Goal: Information Seeking & Learning: Learn about a topic

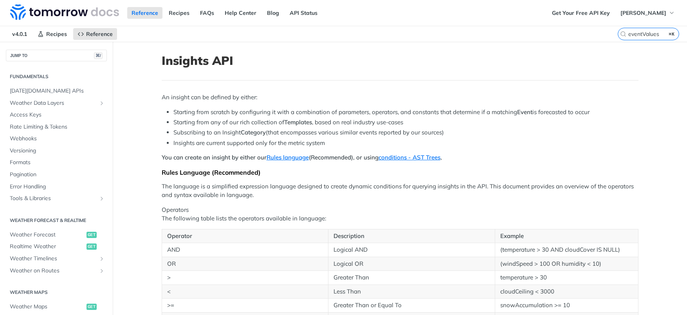
scroll to position [304, 0]
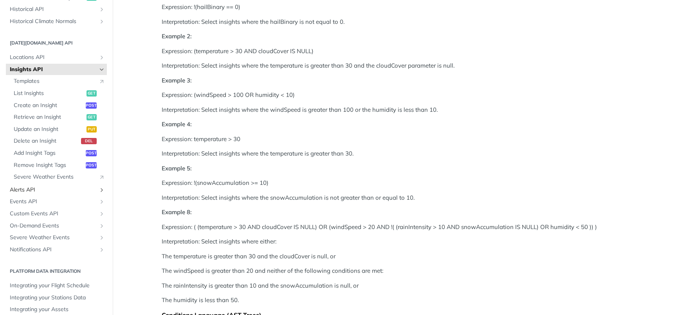
click at [23, 186] on span "Alerts API" at bounding box center [53, 190] width 87 height 8
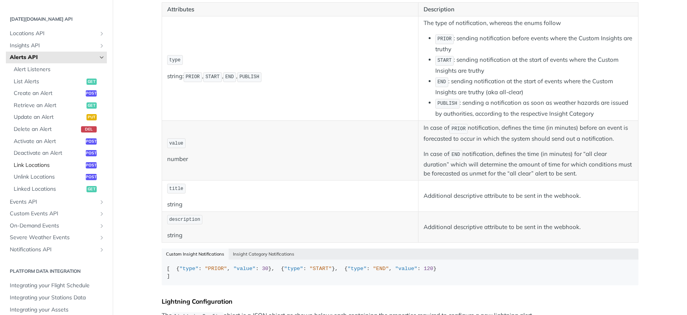
scroll to position [328, 0]
click at [40, 247] on span "Notifications API" at bounding box center [53, 251] width 87 height 8
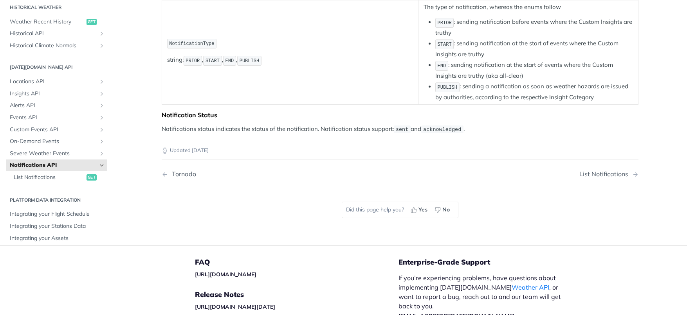
scroll to position [194, 0]
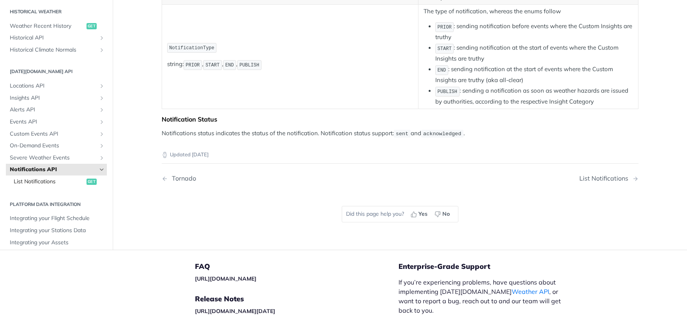
click at [50, 178] on span "List Notifications" at bounding box center [49, 182] width 71 height 8
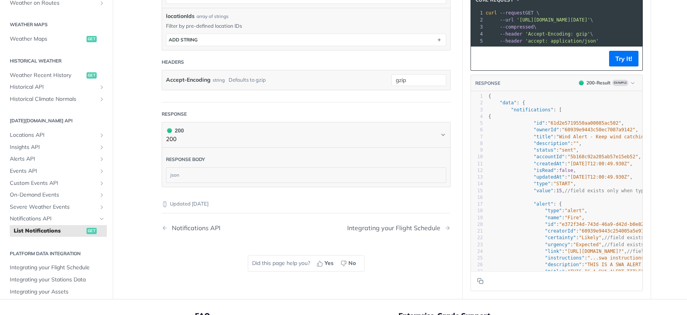
scroll to position [395, 0]
click at [52, 178] on span "Custom Events API" at bounding box center [53, 182] width 87 height 8
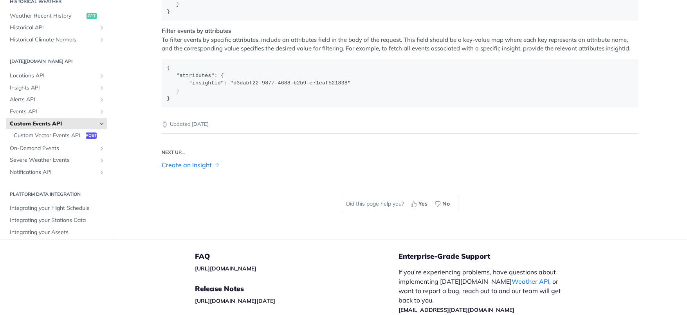
scroll to position [1289, 0]
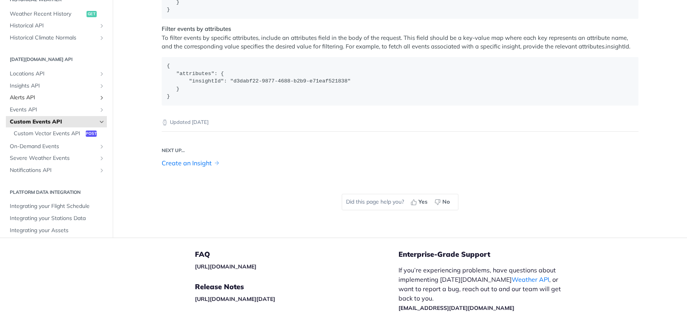
click at [31, 102] on span "Alerts API" at bounding box center [53, 98] width 87 height 8
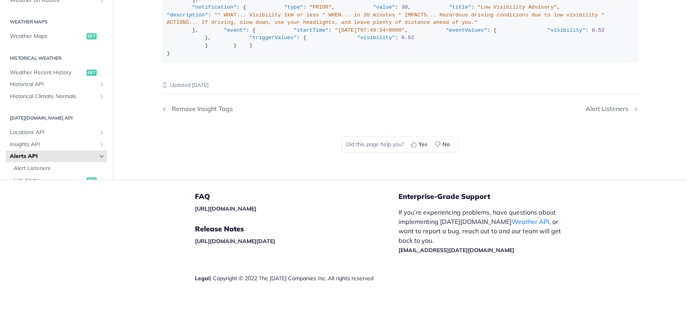
scroll to position [94, 0]
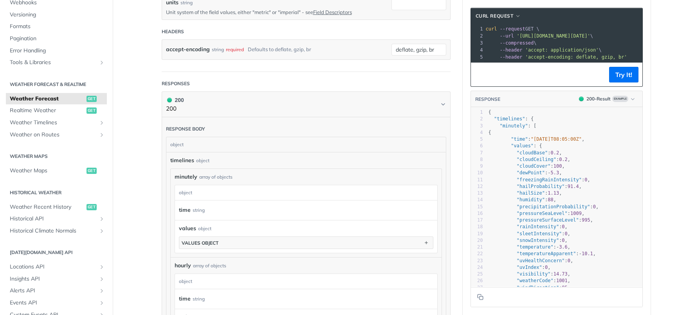
scroll to position [332, 0]
click at [40, 110] on span "Realtime Weather" at bounding box center [47, 111] width 75 height 8
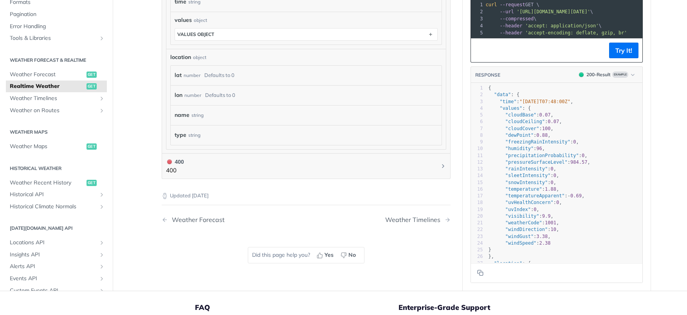
scroll to position [459, 0]
click at [41, 96] on span "Weather Timelines" at bounding box center [53, 99] width 87 height 8
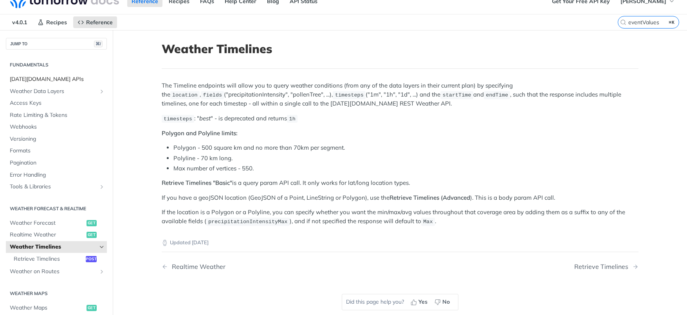
click at [38, 78] on span "[DATE][DOMAIN_NAME] APIs" at bounding box center [57, 80] width 95 height 8
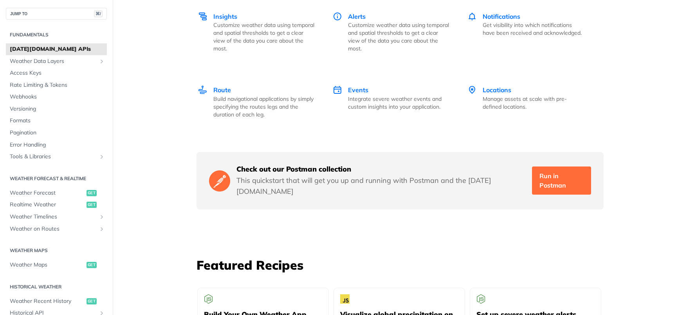
scroll to position [1209, 0]
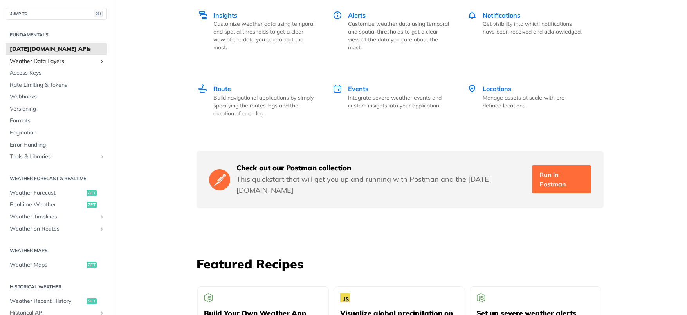
click at [85, 62] on span "Weather Data Layers" at bounding box center [53, 62] width 87 height 8
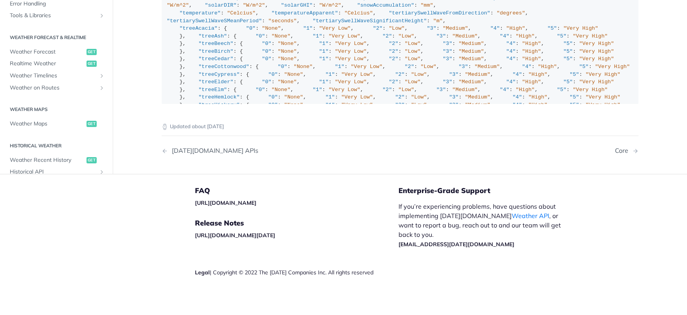
scroll to position [183, 0]
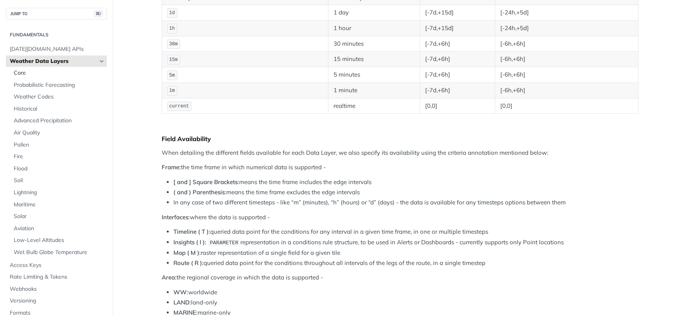
click at [32, 72] on span "Core" at bounding box center [59, 73] width 91 height 8
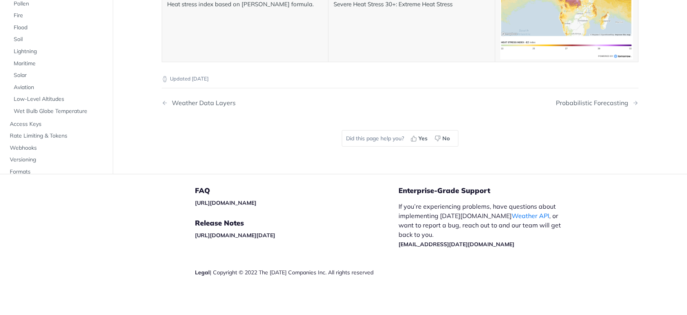
scroll to position [4090, 0]
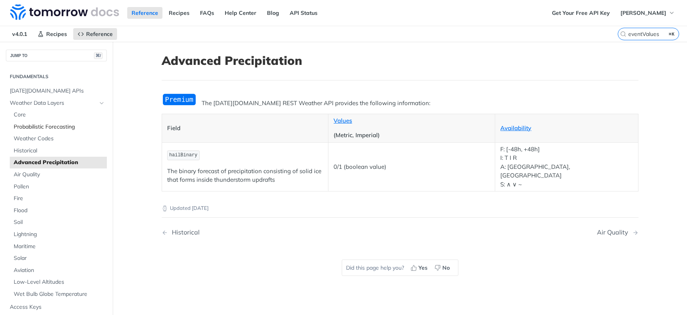
click at [32, 125] on span "Probabilistic Forecasting" at bounding box center [59, 127] width 91 height 8
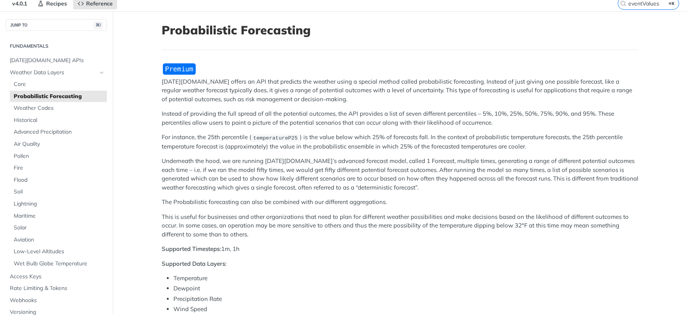
scroll to position [31, 0]
click at [45, 108] on span "Weather Codes" at bounding box center [59, 108] width 91 height 8
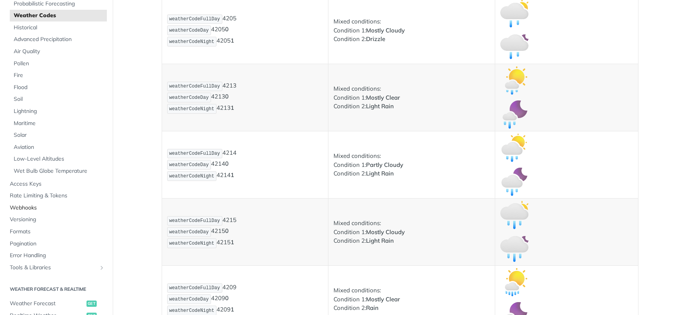
scroll to position [82, 0]
click at [60, 193] on span "Rate Limiting & Tokens" at bounding box center [57, 196] width 95 height 8
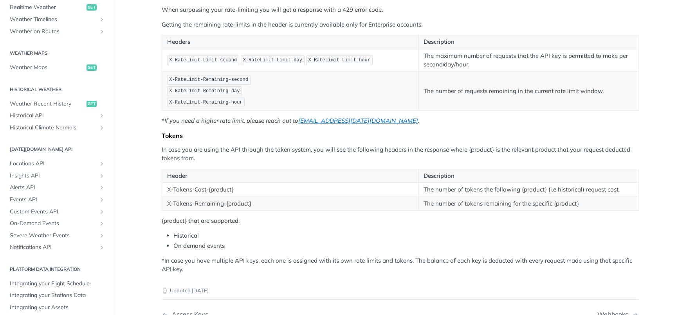
scroll to position [120, 0]
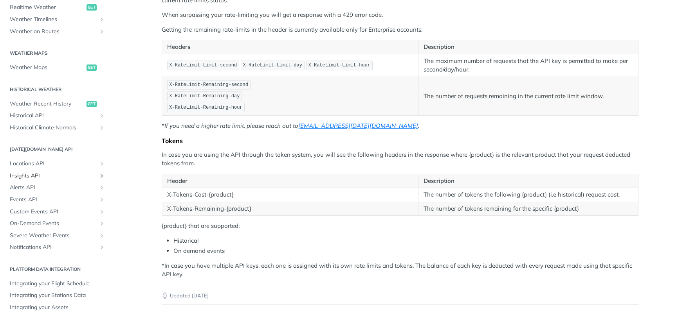
click at [40, 172] on span "Insights API" at bounding box center [53, 176] width 87 height 8
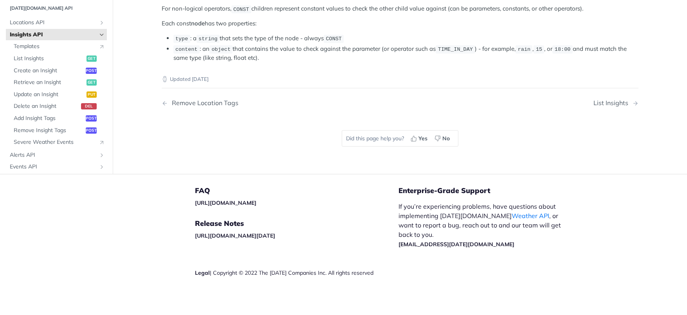
scroll to position [1555, 0]
click at [33, 75] on span "Create an Insight" at bounding box center [49, 71] width 70 height 8
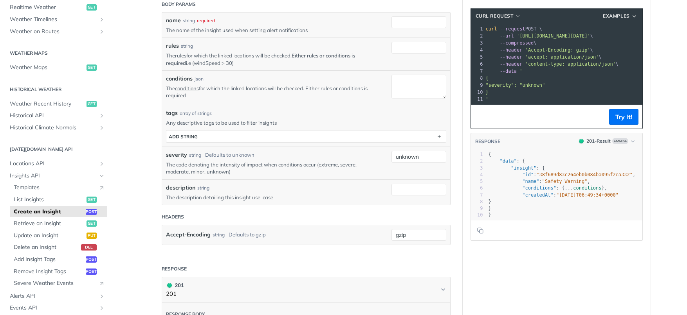
scroll to position [209, 0]
click at [167, 153] on label "severity" at bounding box center [176, 155] width 21 height 8
click at [391, 153] on input "unknown" at bounding box center [418, 157] width 55 height 12
drag, startPoint x: 164, startPoint y: 154, endPoint x: 187, endPoint y: 156, distance: 22.4
click at [187, 156] on div "severity string Defaults to unknown The code denoting the intensity of impact w…" at bounding box center [306, 162] width 288 height 32
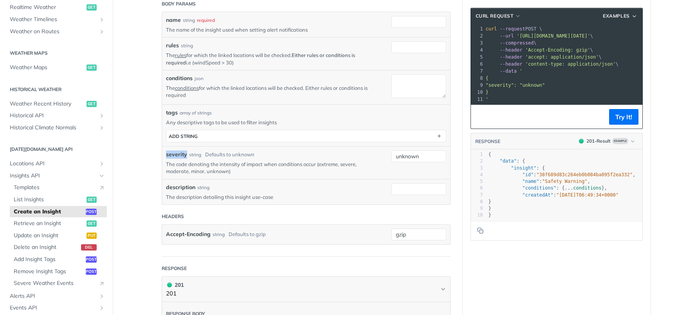
copy label "severity"
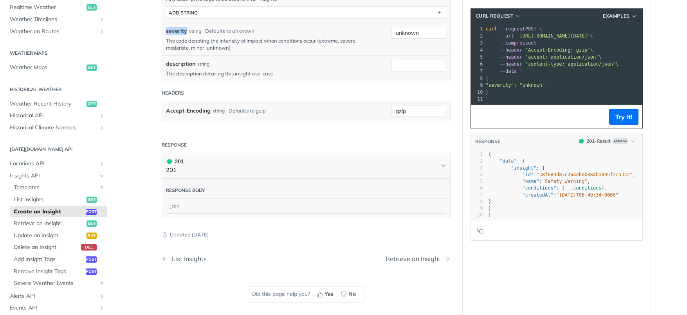
scroll to position [333, 0]
click at [42, 280] on span "Severe Weather Events" at bounding box center [54, 284] width 81 height 8
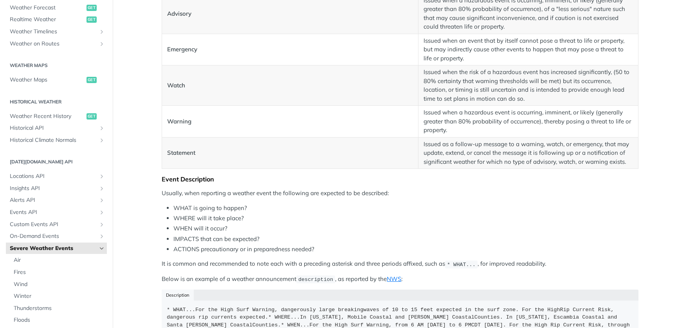
scroll to position [457, 0]
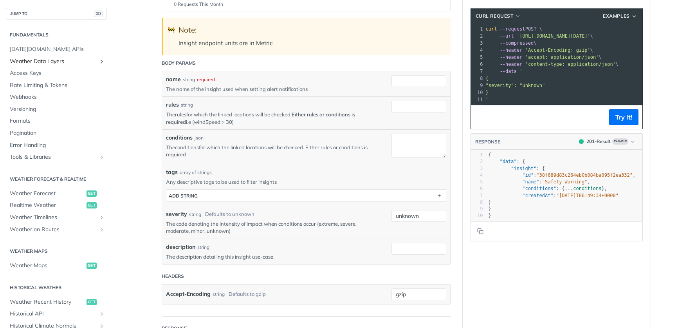
click at [103, 61] on icon "Show subpages for Weather Data Layers" at bounding box center [102, 61] width 6 height 6
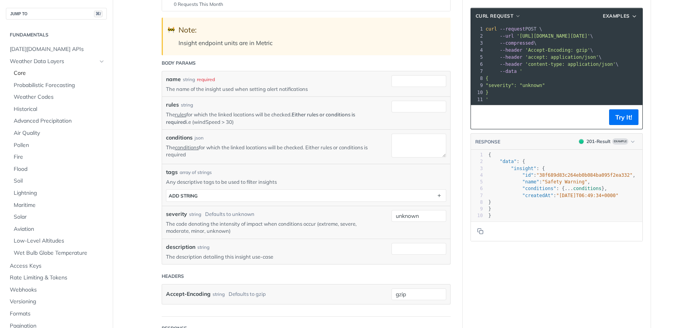
click at [28, 72] on span "Core" at bounding box center [59, 73] width 91 height 8
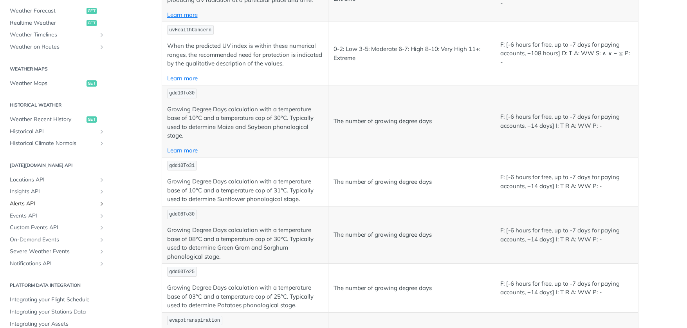
scroll to position [374, 0]
click at [100, 189] on icon "Show subpages for Insights API" at bounding box center [102, 192] width 6 height 6
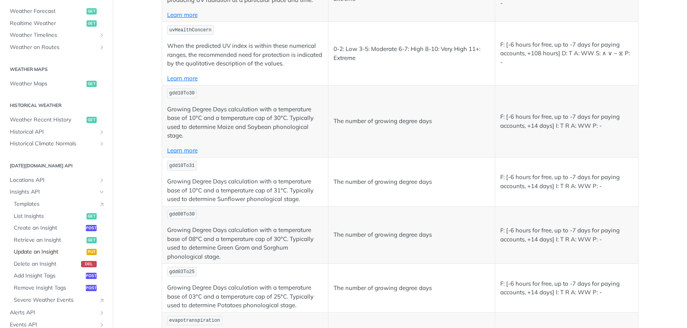
click at [25, 248] on span "Update an Insight" at bounding box center [49, 252] width 71 height 8
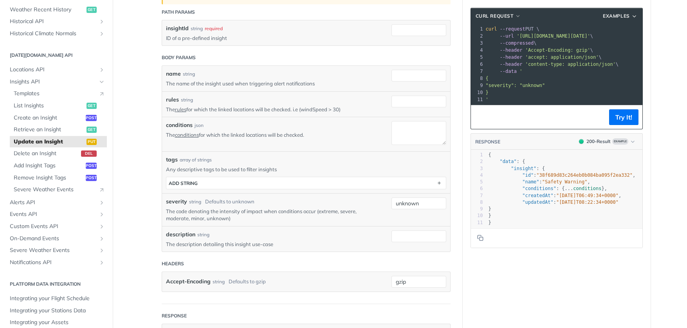
scroll to position [203, 0]
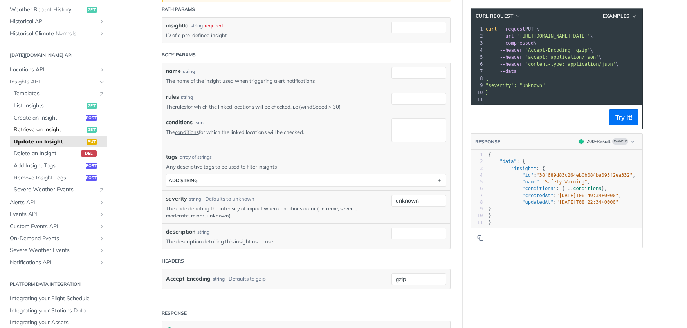
click at [36, 126] on span "Retrieve an Insight" at bounding box center [49, 130] width 71 height 8
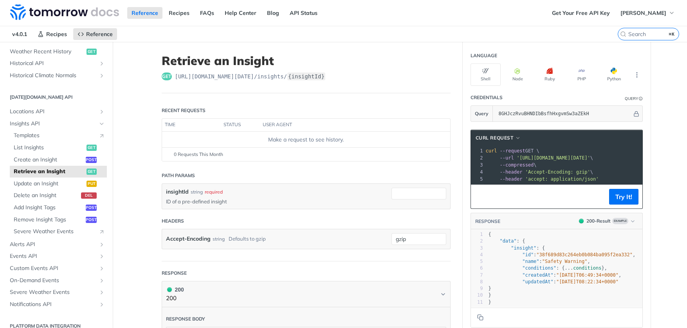
click at [102, 241] on icon "Show subpages for Alerts API" at bounding box center [102, 244] width 6 height 6
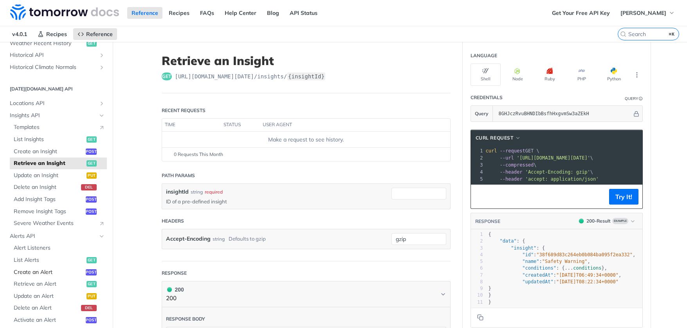
scroll to position [302, 0]
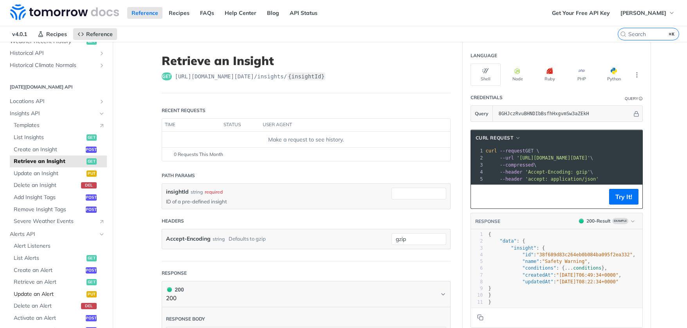
click at [40, 290] on span "Update an Alert" at bounding box center [49, 294] width 71 height 8
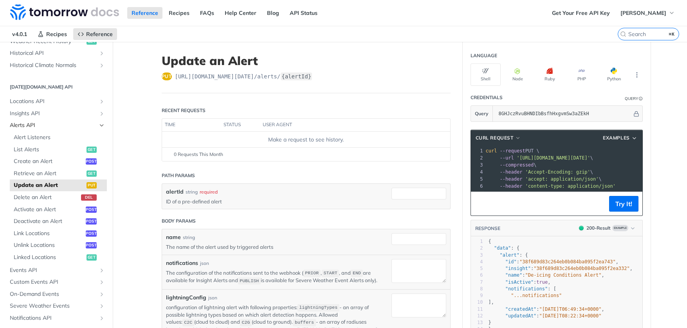
click at [33, 123] on span "Alerts API" at bounding box center [53, 125] width 87 height 8
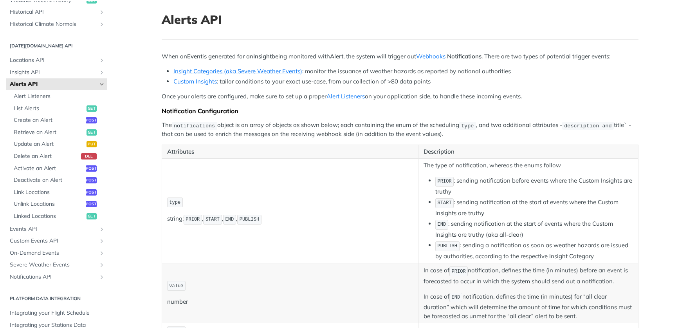
scroll to position [43, 0]
click at [33, 68] on span "Insights API" at bounding box center [53, 72] width 87 height 8
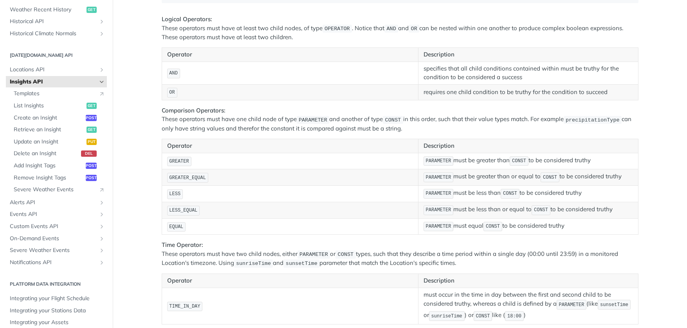
scroll to position [1053, 0]
